Goal: Task Accomplishment & Management: Manage account settings

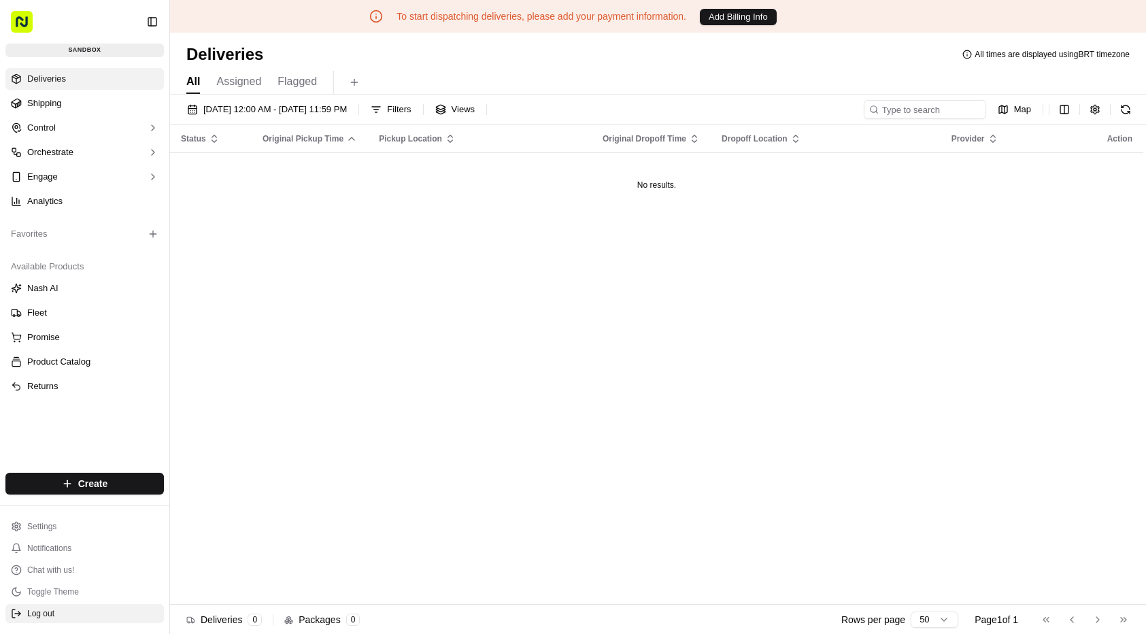
click at [67, 609] on button "Log out" at bounding box center [84, 613] width 158 height 19
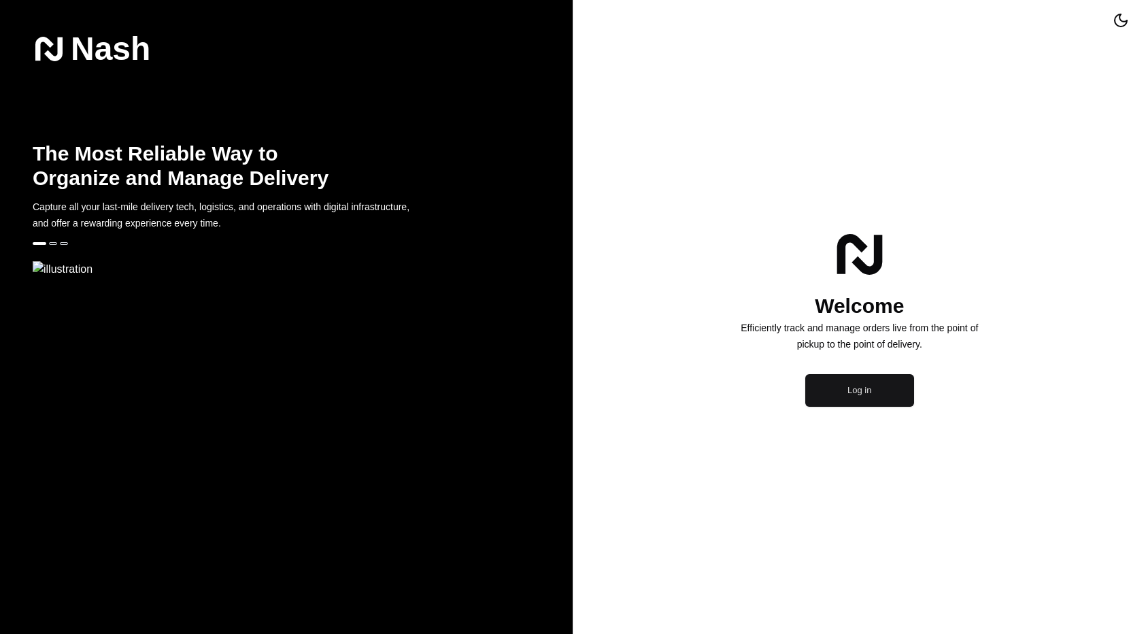
click at [903, 407] on button "Log in" at bounding box center [859, 390] width 109 height 33
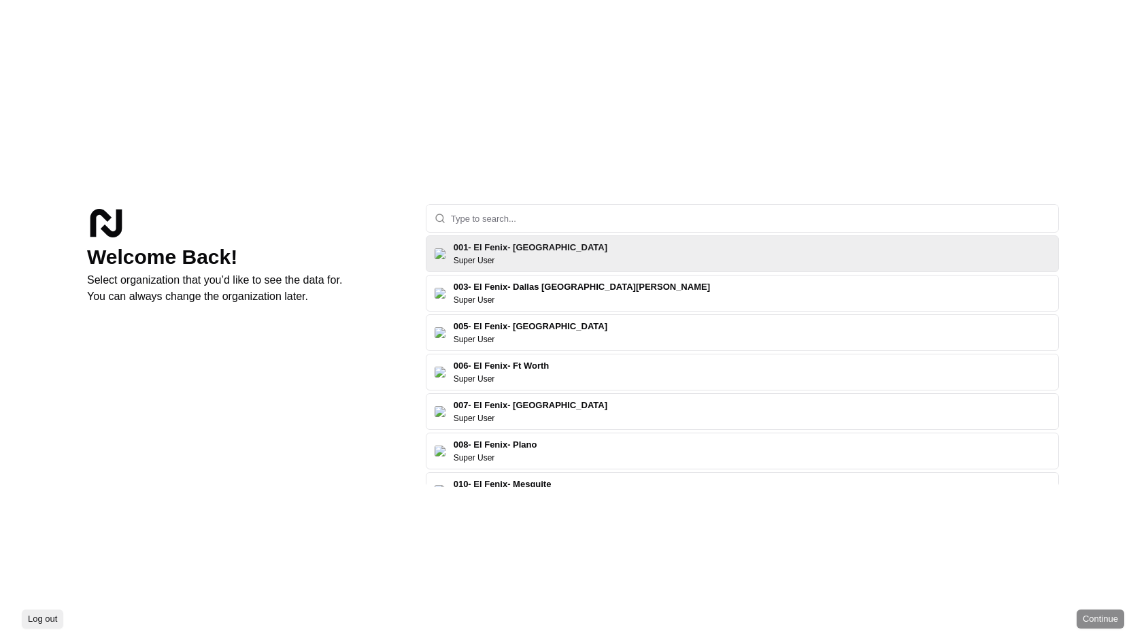
click at [216, 316] on div "Welcome Back! Select organization that you’d like to see the data for. You can …" at bounding box center [245, 345] width 317 height 283
click at [475, 218] on input "text" at bounding box center [750, 218] width 599 height 27
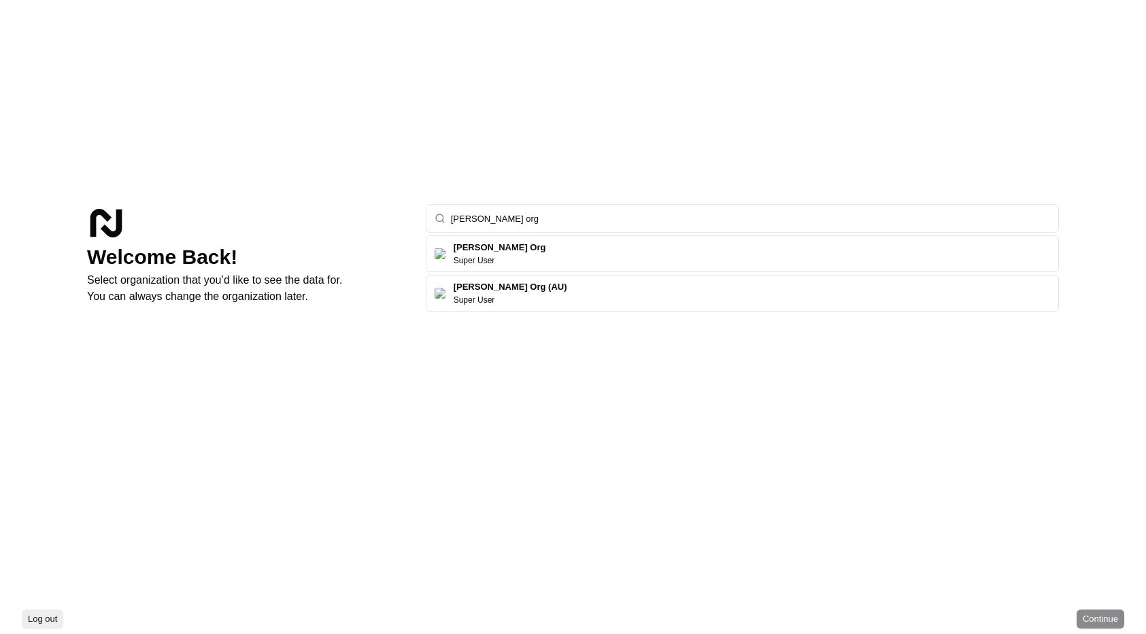
type input "nash org"
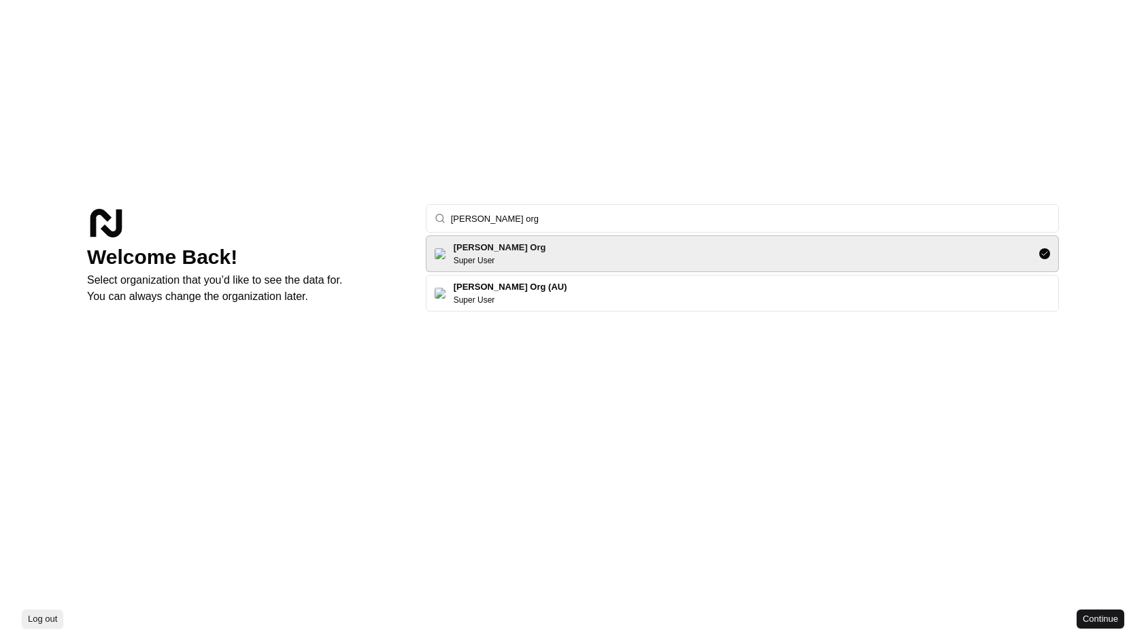
click button "Continue" at bounding box center [1101, 618] width 48 height 19
